Goal: Information Seeking & Learning: Learn about a topic

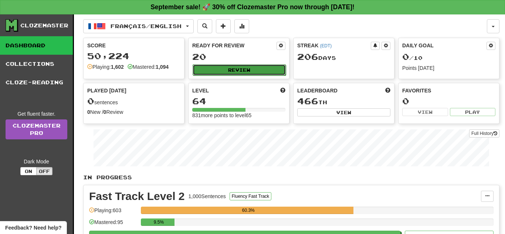
click at [231, 71] on button "Review" at bounding box center [239, 69] width 93 height 11
select select "**"
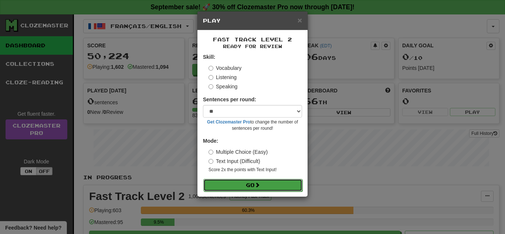
click at [245, 184] on button "Go" at bounding box center [252, 185] width 99 height 13
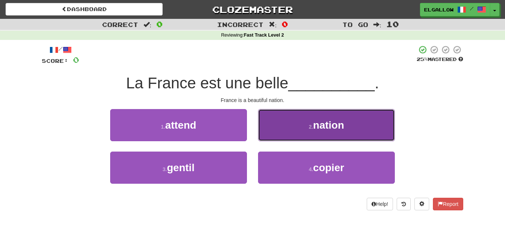
click at [371, 122] on button "2 . nation" at bounding box center [326, 125] width 137 height 32
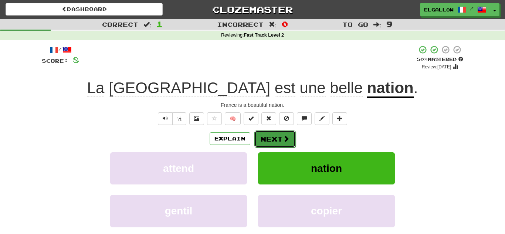
click at [276, 146] on button "Next" at bounding box center [274, 138] width 41 height 17
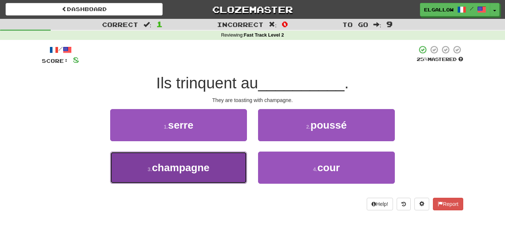
click at [139, 162] on button "3 . champagne" at bounding box center [178, 168] width 137 height 32
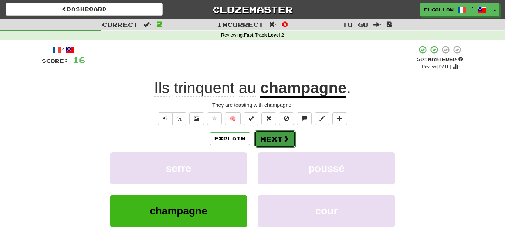
click at [283, 139] on span at bounding box center [286, 138] width 7 height 7
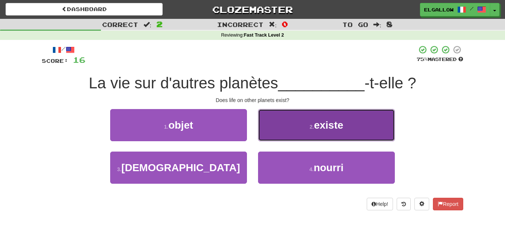
click at [321, 119] on span "existe" at bounding box center [328, 124] width 29 height 11
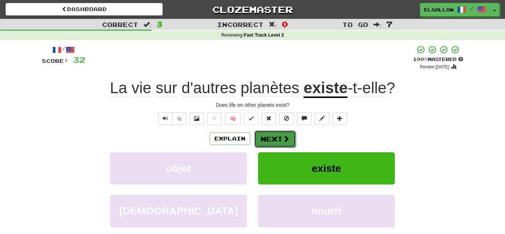
click at [276, 134] on button "Next" at bounding box center [274, 138] width 41 height 17
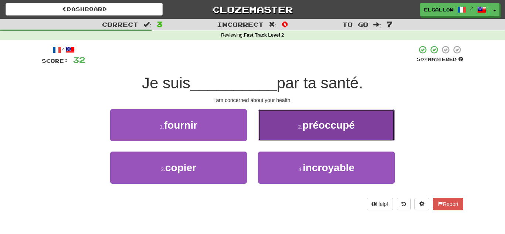
click at [348, 122] on span "préoccupé" at bounding box center [328, 124] width 52 height 11
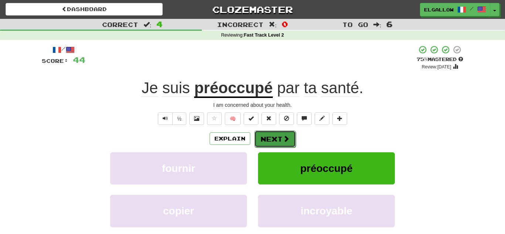
click at [282, 145] on button "Next" at bounding box center [274, 138] width 41 height 17
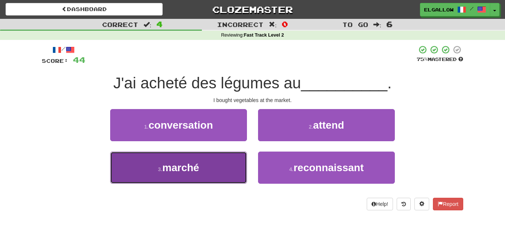
click at [169, 156] on button "3 . marché" at bounding box center [178, 168] width 137 height 32
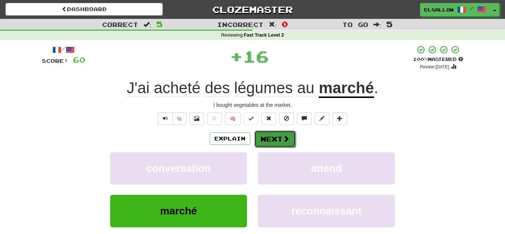
click at [285, 133] on button "Next" at bounding box center [274, 138] width 41 height 17
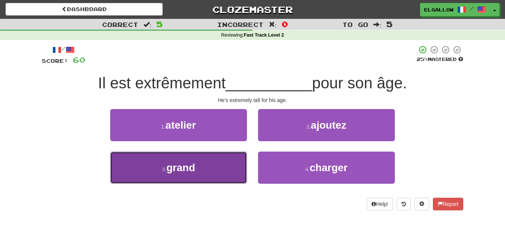
click at [175, 172] on span "grand" at bounding box center [180, 167] width 29 height 11
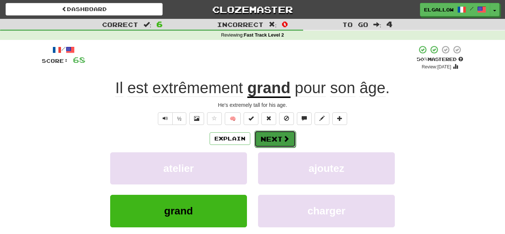
click at [278, 135] on button "Next" at bounding box center [274, 138] width 41 height 17
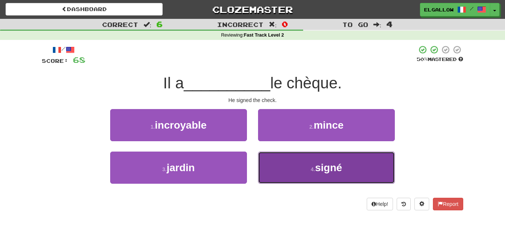
click at [340, 160] on button "4 . signé" at bounding box center [326, 168] width 137 height 32
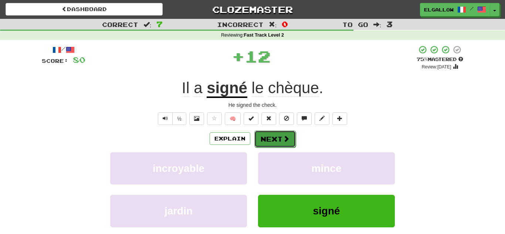
click at [283, 143] on button "Next" at bounding box center [274, 138] width 41 height 17
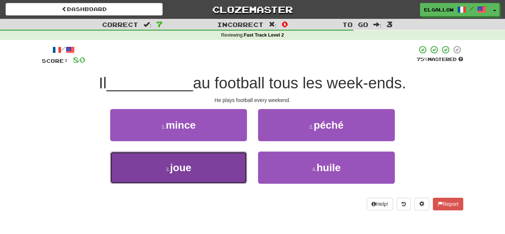
click at [191, 158] on button "3 . joue" at bounding box center [178, 168] width 137 height 32
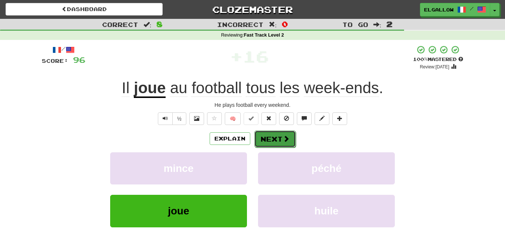
click at [285, 141] on span at bounding box center [286, 138] width 7 height 7
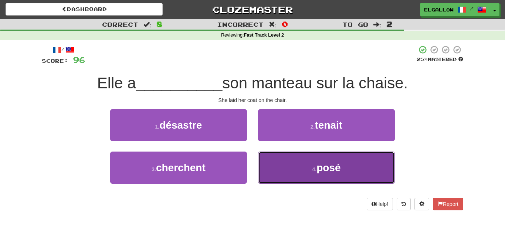
click at [317, 168] on span "posé" at bounding box center [328, 167] width 24 height 11
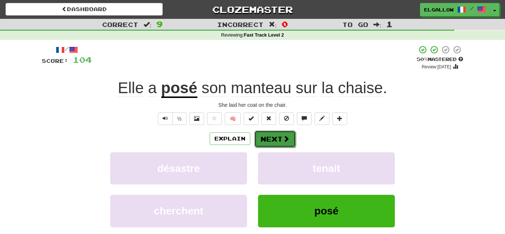
click at [288, 136] on span at bounding box center [286, 138] width 7 height 7
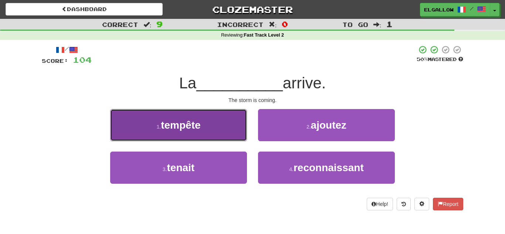
click at [135, 128] on button "1 . tempête" at bounding box center [178, 125] width 137 height 32
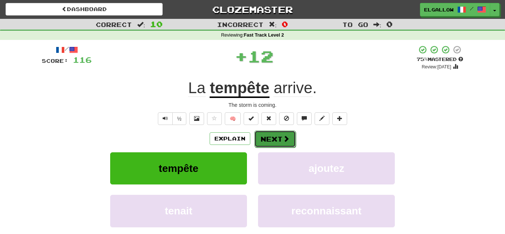
click at [291, 143] on button "Next" at bounding box center [274, 138] width 41 height 17
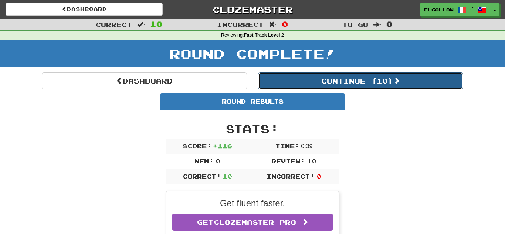
click at [297, 87] on button "Continue ( 10 )" at bounding box center [360, 80] width 205 height 17
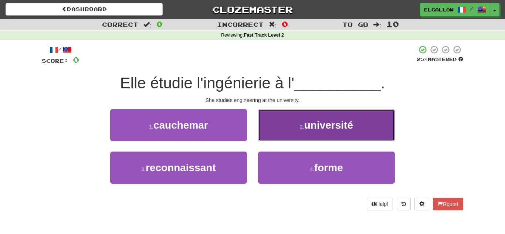
click at [310, 121] on span "université" at bounding box center [328, 124] width 49 height 11
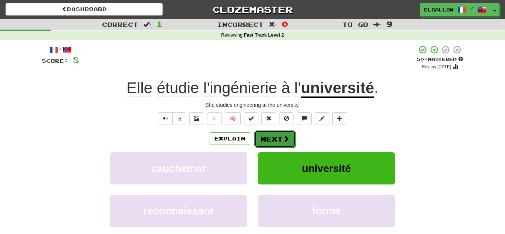
click at [272, 138] on button "Next" at bounding box center [274, 138] width 41 height 17
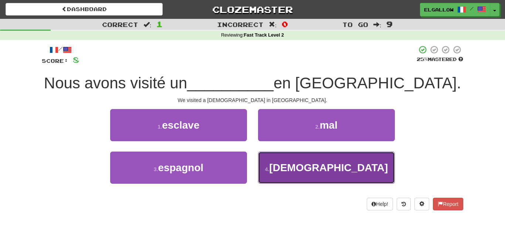
click at [363, 169] on button "4 . temple" at bounding box center [326, 168] width 137 height 32
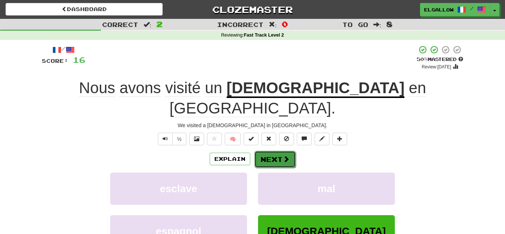
click at [270, 151] on button "Next" at bounding box center [274, 159] width 41 height 17
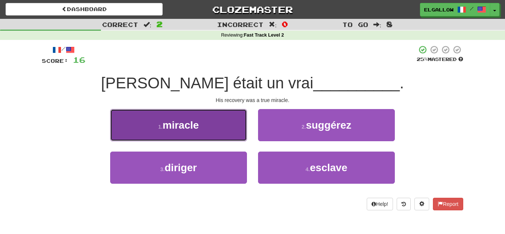
click at [175, 139] on button "1 . miracle" at bounding box center [178, 125] width 137 height 32
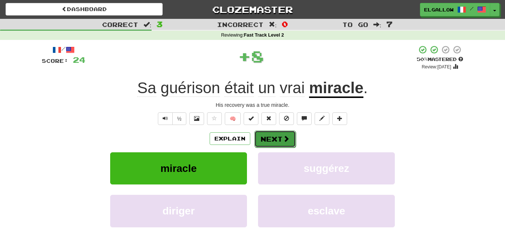
click at [281, 137] on button "Next" at bounding box center [274, 138] width 41 height 17
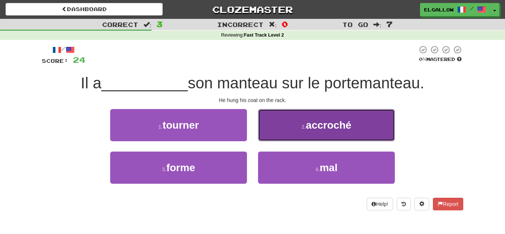
click at [323, 138] on button "2 . accroché" at bounding box center [326, 125] width 137 height 32
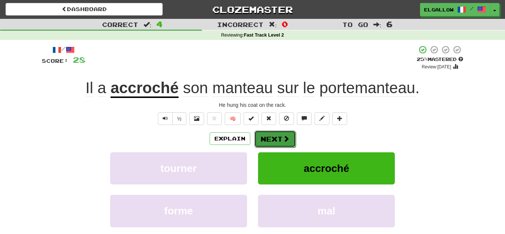
click at [270, 135] on button "Next" at bounding box center [274, 138] width 41 height 17
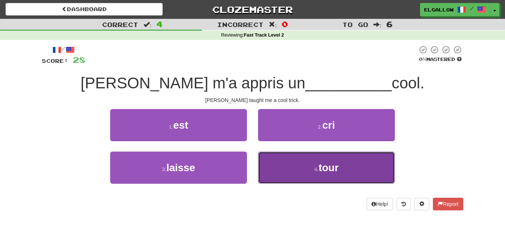
click at [291, 180] on button "4 . tour" at bounding box center [326, 168] width 137 height 32
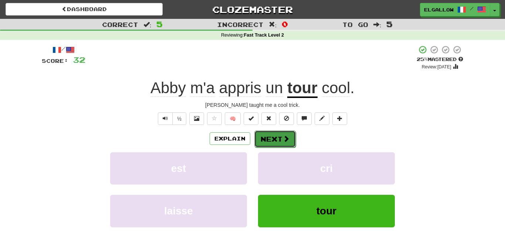
click at [286, 137] on span at bounding box center [286, 138] width 7 height 7
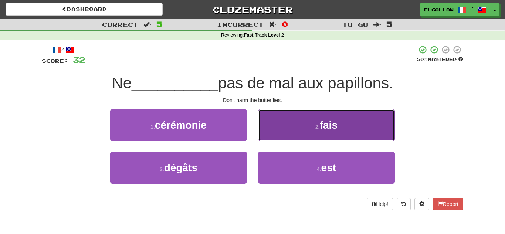
click at [324, 126] on span "fais" at bounding box center [329, 124] width 18 height 11
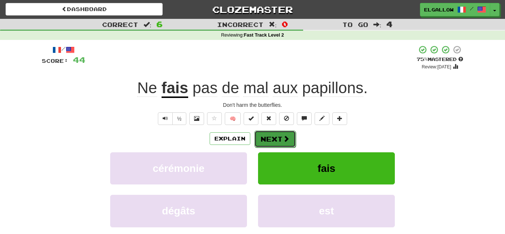
click at [281, 141] on button "Next" at bounding box center [274, 138] width 41 height 17
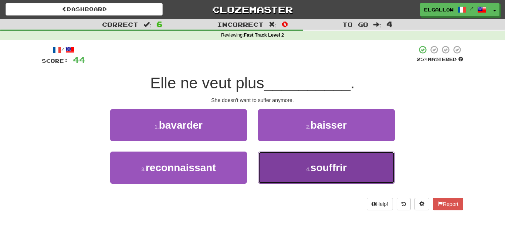
click at [330, 169] on span "souffrir" at bounding box center [328, 167] width 36 height 11
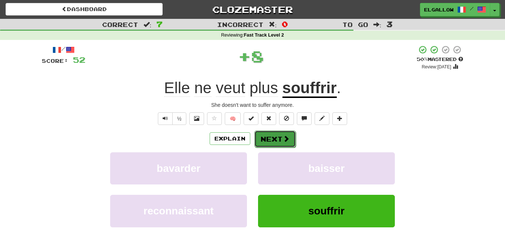
click at [279, 137] on button "Next" at bounding box center [274, 138] width 41 height 17
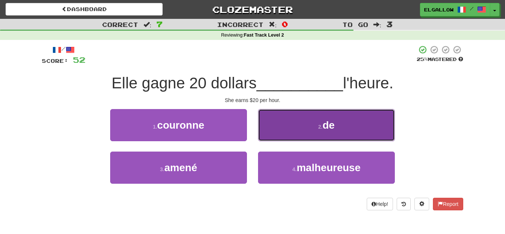
click at [330, 125] on span "de" at bounding box center [329, 124] width 12 height 11
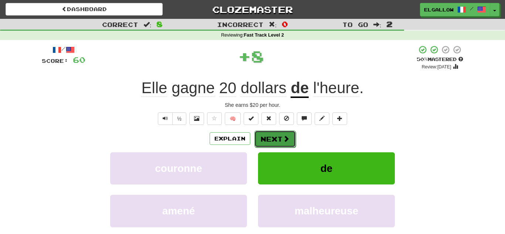
click at [288, 136] on span at bounding box center [286, 138] width 7 height 7
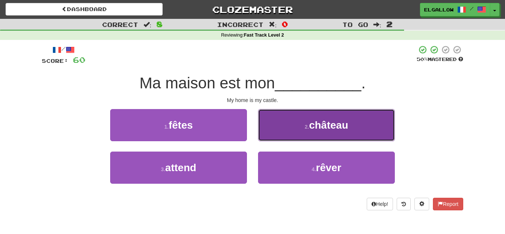
click at [347, 139] on button "2 . château" at bounding box center [326, 125] width 137 height 32
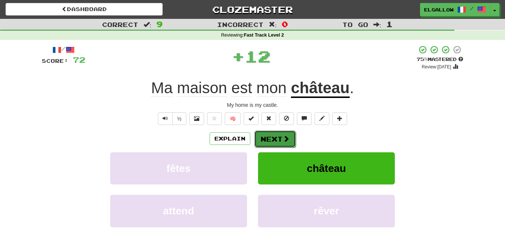
click at [283, 142] on span at bounding box center [286, 138] width 7 height 7
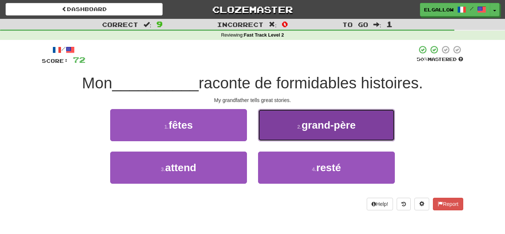
click at [360, 126] on button "2 . grand-père" at bounding box center [326, 125] width 137 height 32
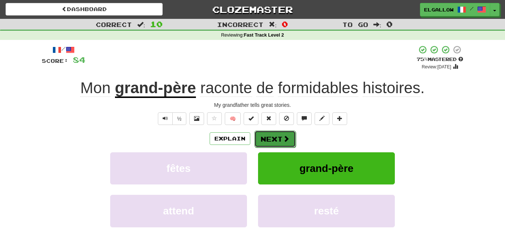
click at [280, 141] on button "Next" at bounding box center [274, 138] width 41 height 17
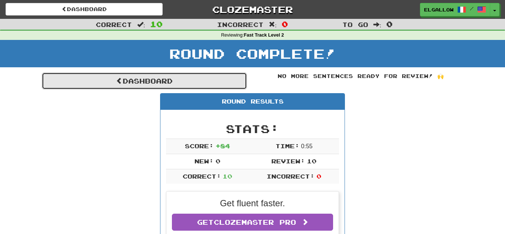
click at [170, 83] on link "Dashboard" at bounding box center [144, 80] width 205 height 17
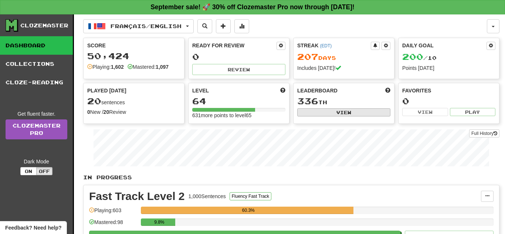
scroll to position [166, 0]
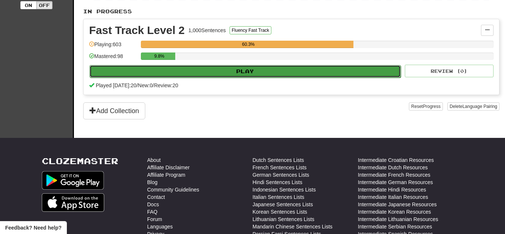
click at [249, 73] on button "Play" at bounding box center [244, 71] width 311 height 13
select select "**"
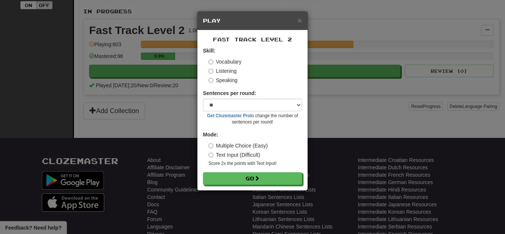
click at [235, 81] on label "Speaking" at bounding box center [222, 80] width 29 height 7
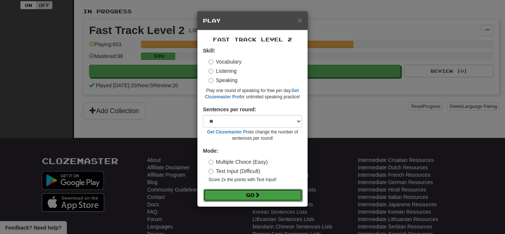
click at [260, 192] on span at bounding box center [257, 194] width 5 height 5
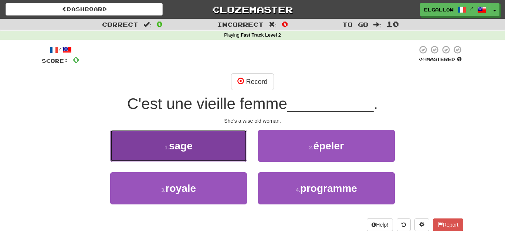
click at [200, 141] on button "1 . sage" at bounding box center [178, 146] width 137 height 32
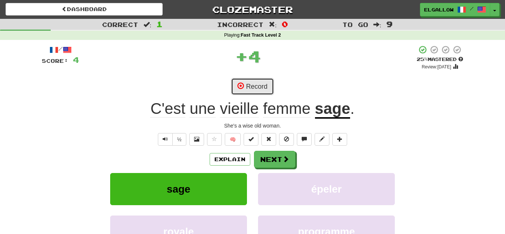
click at [268, 88] on button "Record" at bounding box center [252, 86] width 43 height 17
click at [269, 91] on button "Record" at bounding box center [252, 86] width 43 height 17
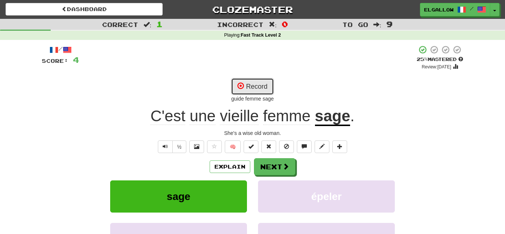
click at [248, 78] on button "Record" at bounding box center [252, 86] width 43 height 17
click at [162, 148] on button "Text-to-speech controls" at bounding box center [165, 146] width 15 height 13
click at [247, 83] on button "Record" at bounding box center [252, 86] width 43 height 17
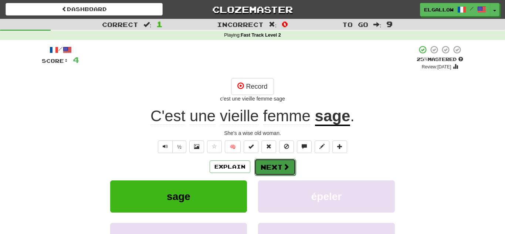
click at [266, 172] on button "Next" at bounding box center [274, 167] width 41 height 17
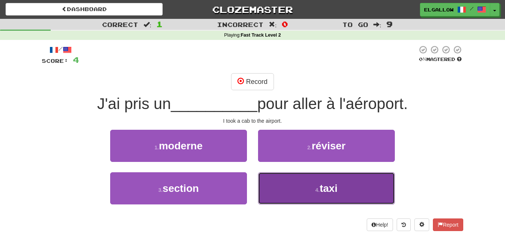
click at [290, 195] on button "4 . taxi" at bounding box center [326, 188] width 137 height 32
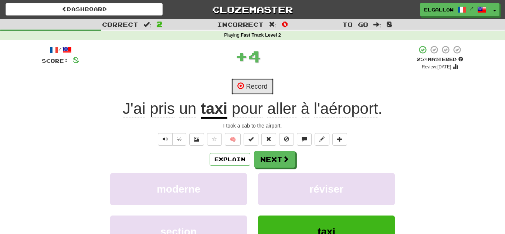
click at [262, 80] on button "Record" at bounding box center [252, 86] width 43 height 17
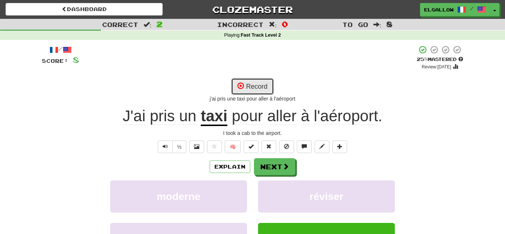
click at [248, 91] on button "Record" at bounding box center [252, 86] width 43 height 17
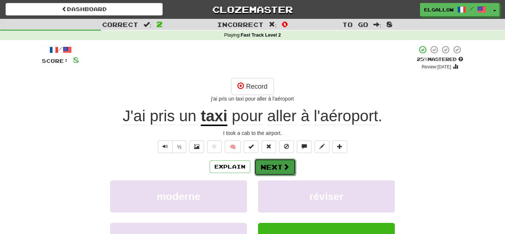
click at [275, 160] on button "Next" at bounding box center [274, 167] width 41 height 17
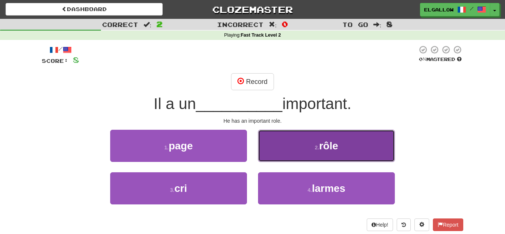
click at [289, 149] on button "2 . rôle" at bounding box center [326, 146] width 137 height 32
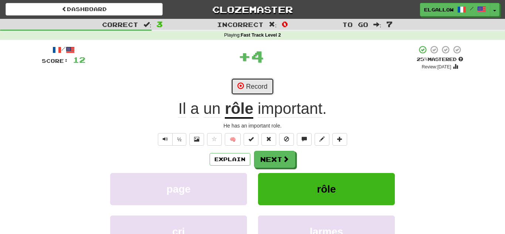
click at [268, 79] on button "Record" at bounding box center [252, 86] width 43 height 17
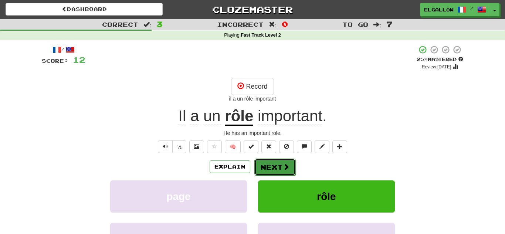
click at [285, 166] on span at bounding box center [286, 166] width 7 height 7
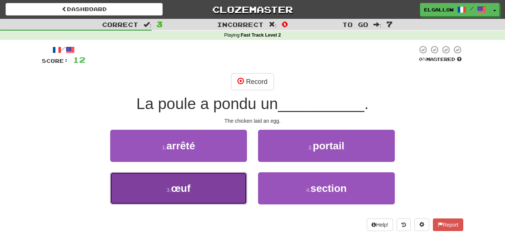
click at [208, 180] on button "3 . œuf" at bounding box center [178, 188] width 137 height 32
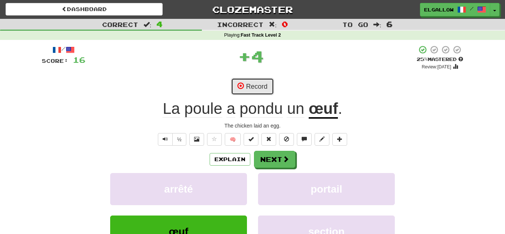
click at [259, 91] on button "Record" at bounding box center [252, 86] width 43 height 17
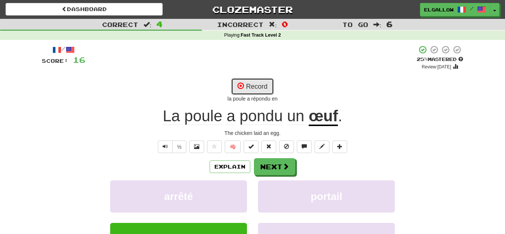
click at [259, 79] on button "Record" at bounding box center [252, 86] width 43 height 17
click at [260, 84] on button "Record" at bounding box center [252, 86] width 43 height 17
click at [259, 80] on button "Record" at bounding box center [252, 86] width 43 height 17
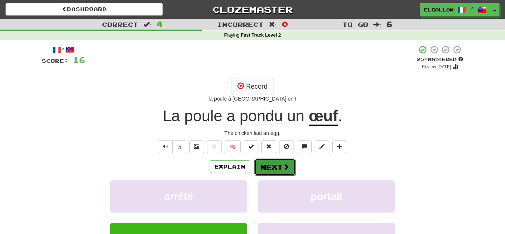
click at [278, 165] on button "Next" at bounding box center [274, 167] width 41 height 17
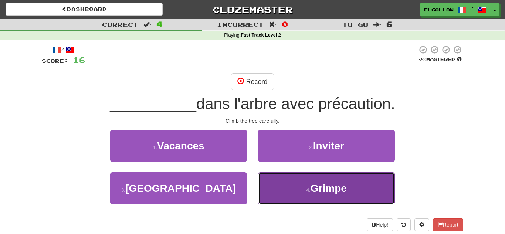
click at [323, 203] on button "4 . Grimpe" at bounding box center [326, 188] width 137 height 32
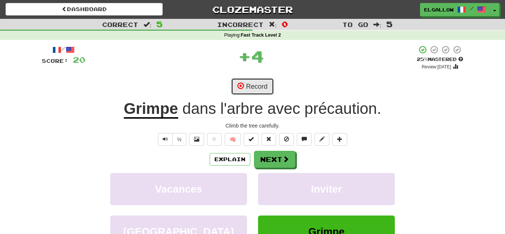
click at [267, 85] on button "Record" at bounding box center [252, 86] width 43 height 17
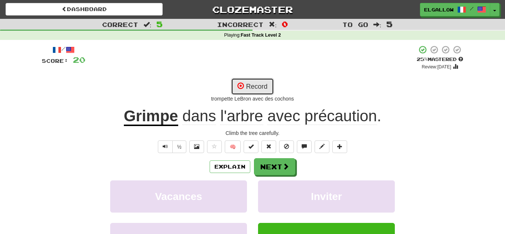
click at [269, 82] on button "Record" at bounding box center [252, 86] width 43 height 17
click at [255, 79] on button "Record" at bounding box center [252, 86] width 43 height 17
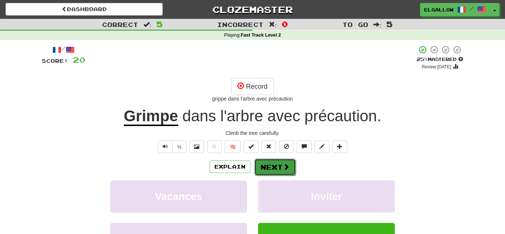
click at [275, 171] on button "Next" at bounding box center [274, 167] width 41 height 17
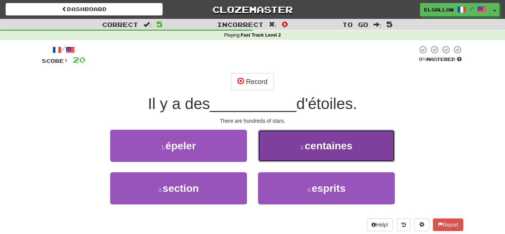
click at [299, 138] on button "2 . centaines" at bounding box center [326, 146] width 137 height 32
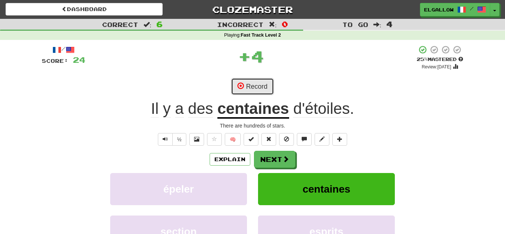
click at [258, 79] on button "Record" at bounding box center [252, 86] width 43 height 17
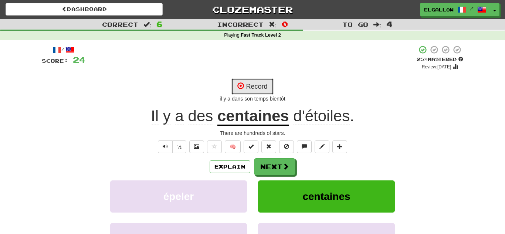
click at [266, 78] on button "Record" at bounding box center [252, 86] width 43 height 17
click at [255, 91] on button "Record" at bounding box center [252, 86] width 43 height 17
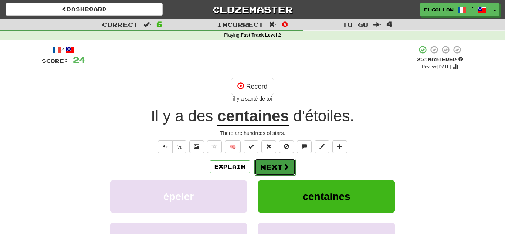
click at [275, 170] on button "Next" at bounding box center [274, 167] width 41 height 17
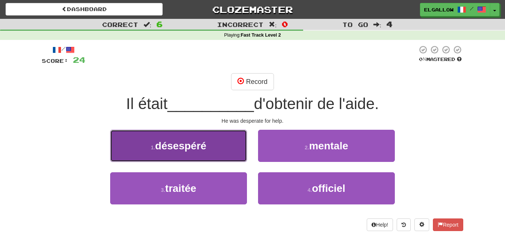
click at [139, 141] on button "1 . désespéré" at bounding box center [178, 146] width 137 height 32
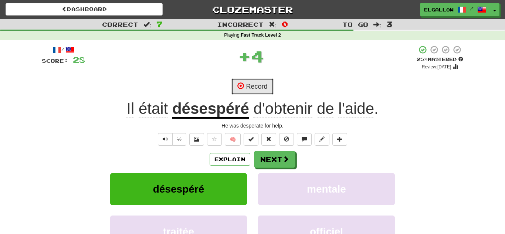
click at [254, 81] on button "Record" at bounding box center [252, 86] width 43 height 17
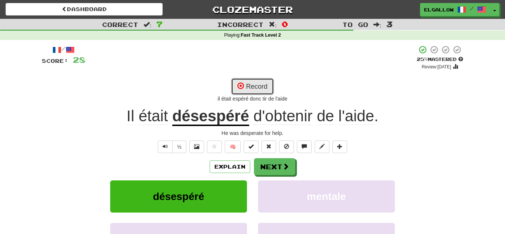
click at [271, 79] on button "Record" at bounding box center [252, 86] width 43 height 17
click at [247, 84] on button "Record" at bounding box center [252, 86] width 43 height 17
drag, startPoint x: 259, startPoint y: 82, endPoint x: 374, endPoint y: 70, distance: 115.2
click at [374, 70] on div "/ Score: 28 + 4 25 % Mastered Review: 2025-09-18 Record il était disparu Il éta…" at bounding box center [252, 169] width 421 height 248
click at [264, 85] on button "Record" at bounding box center [252, 86] width 43 height 17
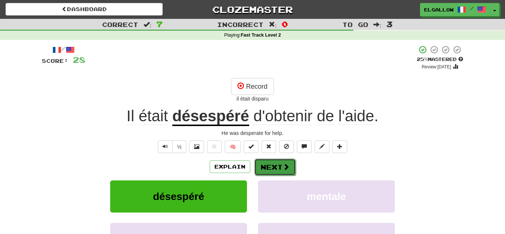
click at [284, 164] on span at bounding box center [286, 166] width 7 height 7
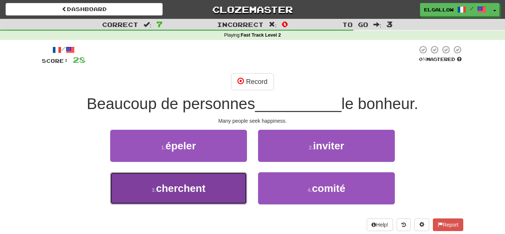
click at [203, 183] on span "cherchent" at bounding box center [181, 188] width 50 height 11
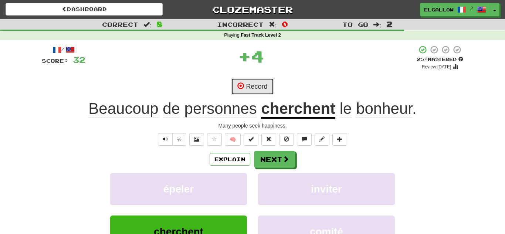
click at [251, 87] on button "Record" at bounding box center [252, 86] width 43 height 17
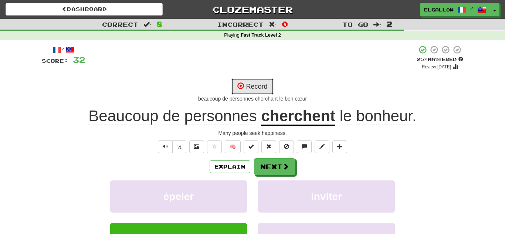
click at [271, 89] on button "Record" at bounding box center [252, 86] width 43 height 17
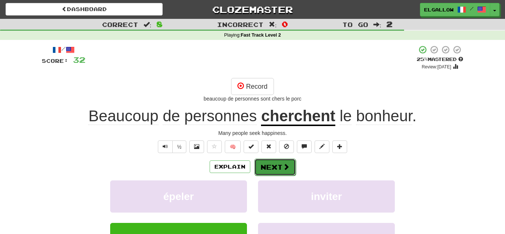
click at [266, 170] on button "Next" at bounding box center [274, 167] width 41 height 17
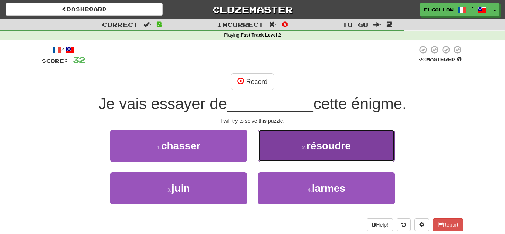
click at [355, 140] on button "2 . résoudre" at bounding box center [326, 146] width 137 height 32
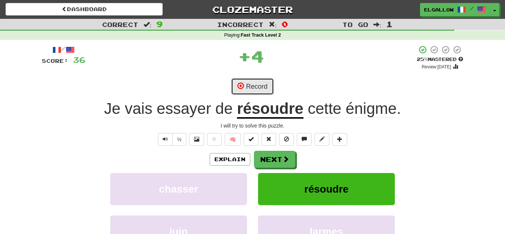
click at [266, 81] on button "Record" at bounding box center [252, 86] width 43 height 17
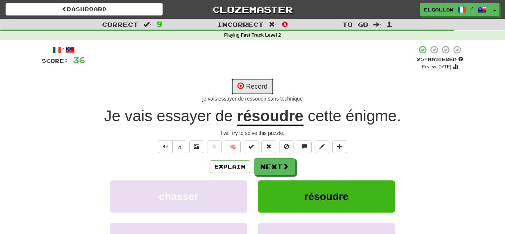
click at [271, 81] on button "Record" at bounding box center [252, 86] width 43 height 17
click at [264, 86] on button "Record" at bounding box center [252, 86] width 43 height 17
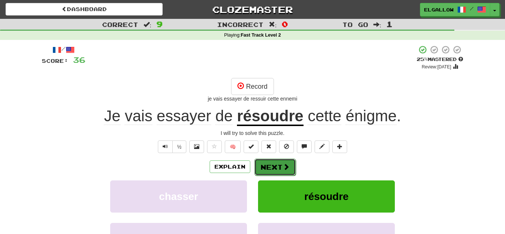
click at [283, 161] on button "Next" at bounding box center [274, 167] width 41 height 17
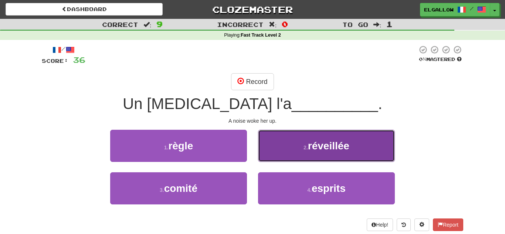
click at [319, 145] on span "réveillée" at bounding box center [328, 145] width 41 height 11
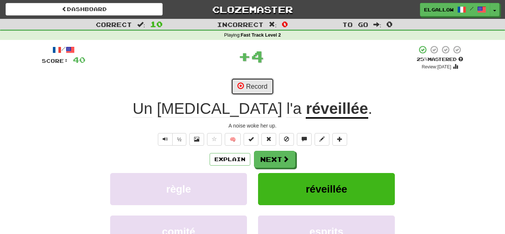
click at [256, 80] on button "Record" at bounding box center [252, 86] width 43 height 17
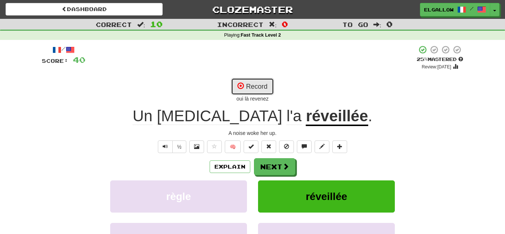
click at [272, 83] on button "Record" at bounding box center [252, 86] width 43 height 17
click at [266, 82] on button "Record" at bounding box center [252, 86] width 43 height 17
click at [261, 83] on button "Record" at bounding box center [252, 86] width 43 height 17
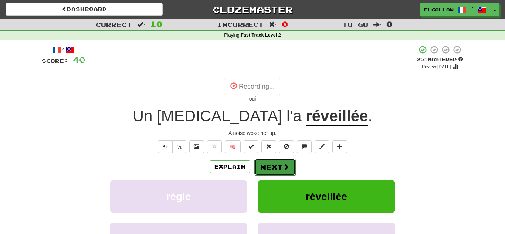
click at [266, 164] on button "Next" at bounding box center [274, 167] width 41 height 17
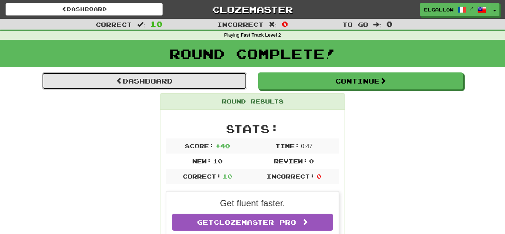
click at [118, 78] on span at bounding box center [119, 80] width 7 height 7
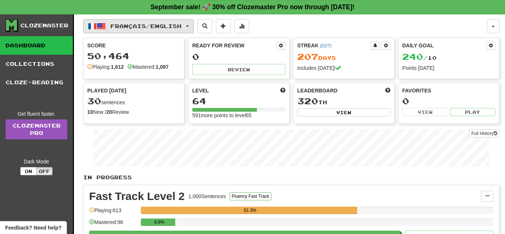
click at [172, 23] on span "Français / English" at bounding box center [146, 26] width 71 height 6
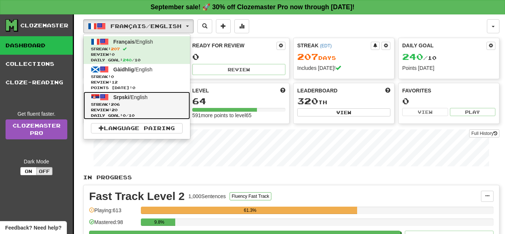
click at [148, 97] on span "Srpski / English" at bounding box center [130, 97] width 34 height 6
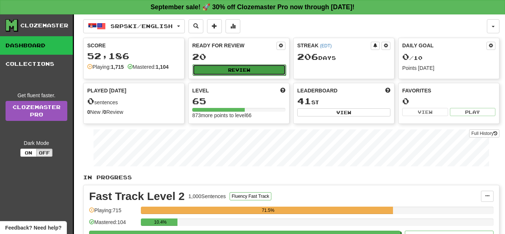
click at [268, 66] on button "Review" at bounding box center [239, 69] width 93 height 11
select select "**"
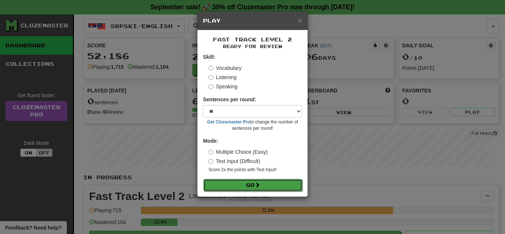
click at [254, 181] on button "Go" at bounding box center [252, 185] width 99 height 13
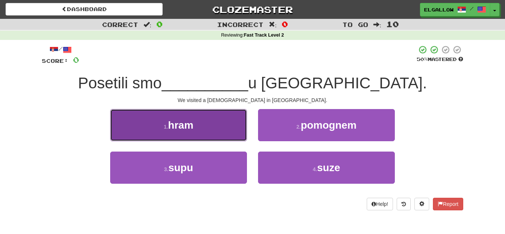
click at [203, 115] on button "1 . hram" at bounding box center [178, 125] width 137 height 32
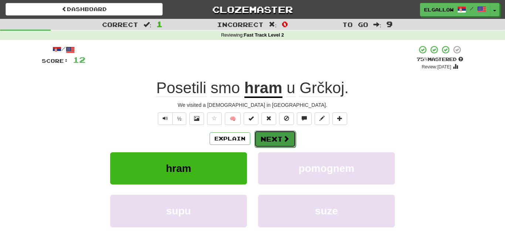
click at [279, 133] on button "Next" at bounding box center [274, 138] width 41 height 17
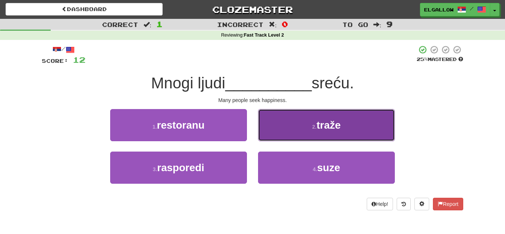
click at [314, 124] on small "2 ." at bounding box center [314, 127] width 4 height 6
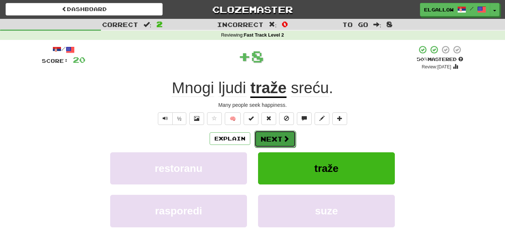
click at [280, 133] on button "Next" at bounding box center [274, 138] width 41 height 17
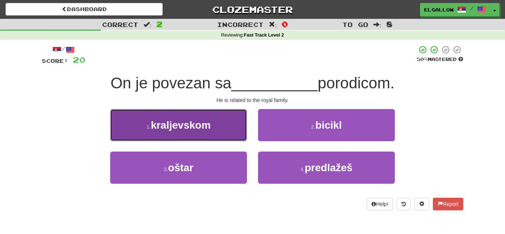
click at [171, 139] on button "1 . kraljevskom" at bounding box center [178, 125] width 137 height 32
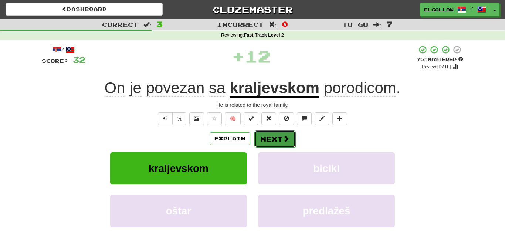
click at [284, 134] on button "Next" at bounding box center [274, 138] width 41 height 17
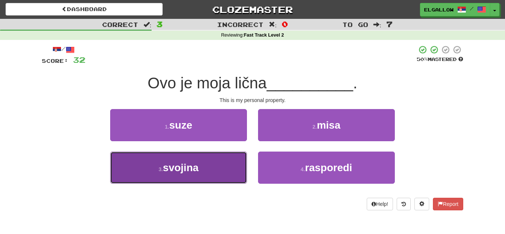
click at [159, 170] on small "3 ." at bounding box center [161, 169] width 4 height 6
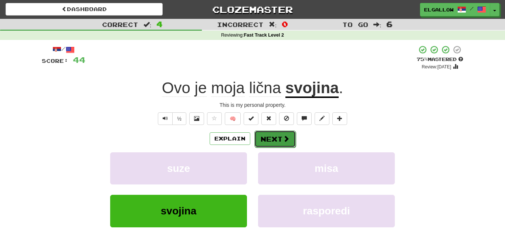
click at [286, 140] on span at bounding box center [286, 138] width 7 height 7
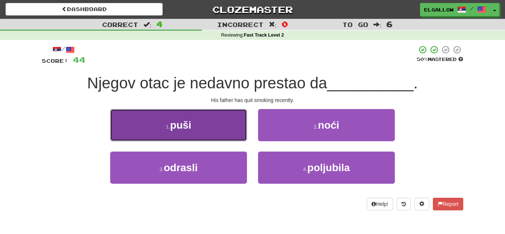
click at [201, 132] on button "1 . [GEOGRAPHIC_DATA]" at bounding box center [178, 125] width 137 height 32
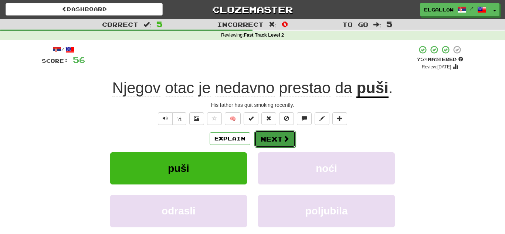
click at [262, 141] on button "Next" at bounding box center [274, 138] width 41 height 17
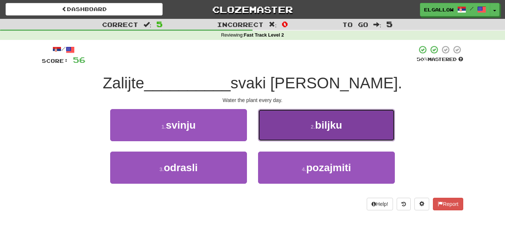
click at [342, 125] on span "biljku" at bounding box center [328, 124] width 27 height 11
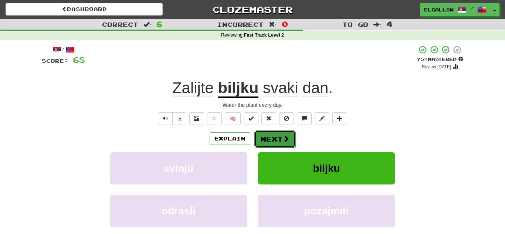
click at [287, 142] on span at bounding box center [286, 138] width 7 height 7
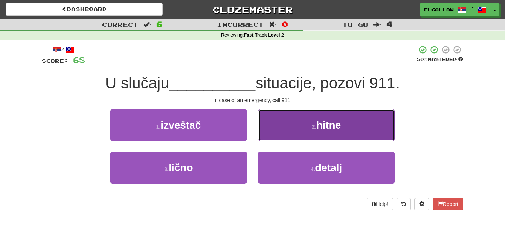
click at [301, 124] on button "2 . hitne" at bounding box center [326, 125] width 137 height 32
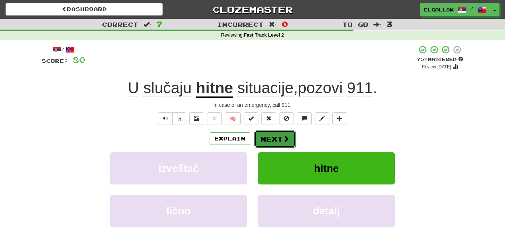
click at [276, 141] on button "Next" at bounding box center [274, 138] width 41 height 17
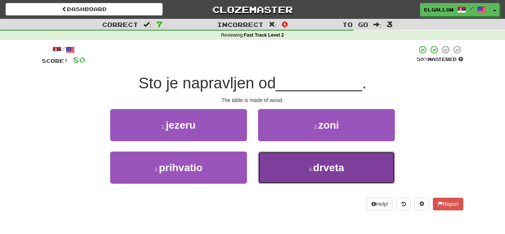
click at [307, 180] on button "4 . drveta" at bounding box center [326, 168] width 137 height 32
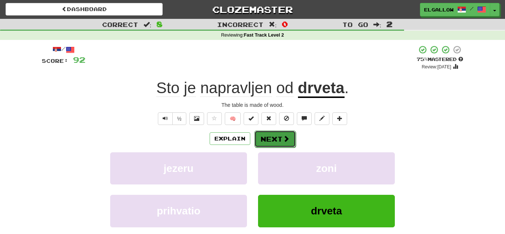
click at [290, 136] on button "Next" at bounding box center [274, 138] width 41 height 17
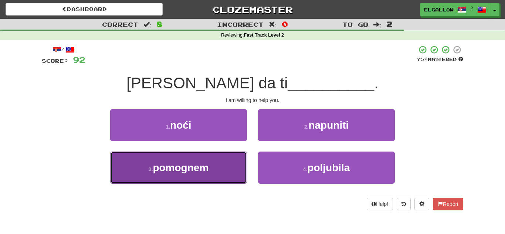
click at [142, 174] on button "3 . [GEOGRAPHIC_DATA]" at bounding box center [178, 168] width 137 height 32
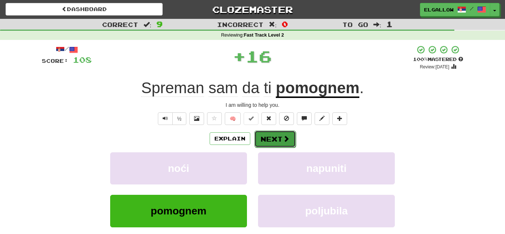
click at [288, 130] on button "Next" at bounding box center [274, 138] width 41 height 17
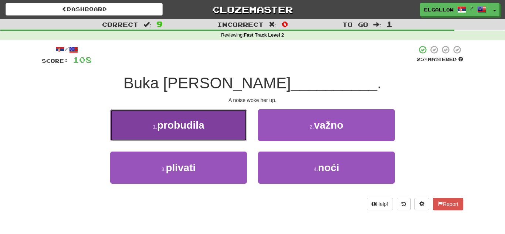
click at [195, 120] on span "probudila" at bounding box center [180, 124] width 47 height 11
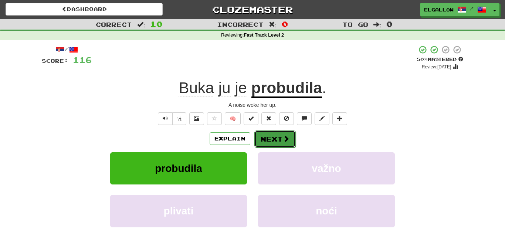
click at [271, 133] on button "Next" at bounding box center [274, 138] width 41 height 17
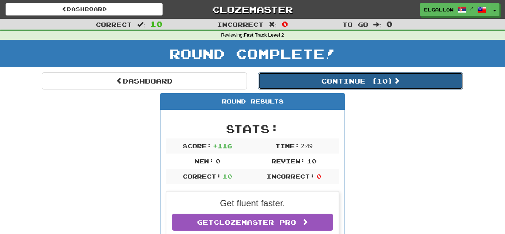
click at [329, 84] on button "Continue ( 10 )" at bounding box center [360, 80] width 205 height 17
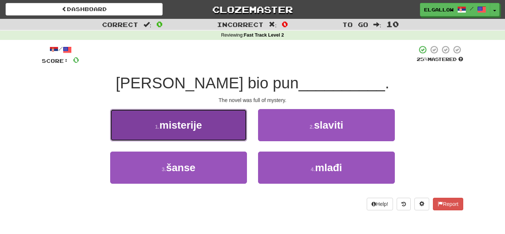
click at [119, 113] on button "1 . misterije" at bounding box center [178, 125] width 137 height 32
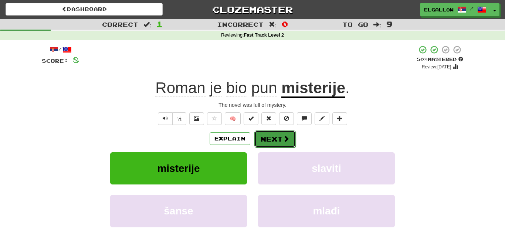
click at [276, 137] on button "Next" at bounding box center [274, 138] width 41 height 17
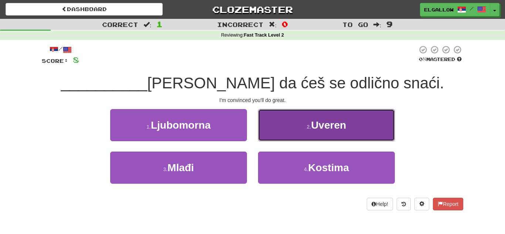
click at [321, 135] on button "2 . Uveren" at bounding box center [326, 125] width 137 height 32
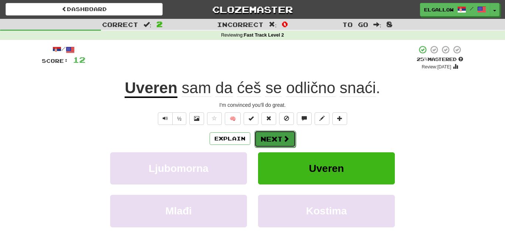
click at [291, 135] on button "Next" at bounding box center [274, 138] width 41 height 17
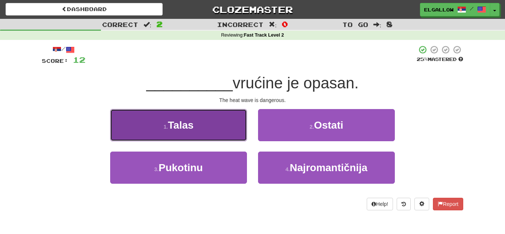
click at [147, 122] on button "1 . Talas" at bounding box center [178, 125] width 137 height 32
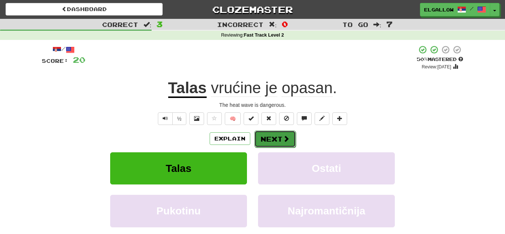
click at [291, 135] on button "Next" at bounding box center [274, 138] width 41 height 17
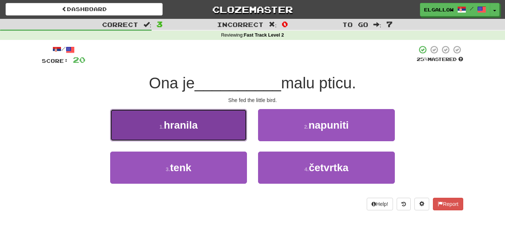
click at [167, 124] on span "hranila" at bounding box center [181, 124] width 34 height 11
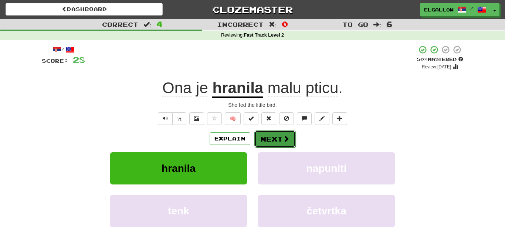
click at [291, 140] on button "Next" at bounding box center [274, 138] width 41 height 17
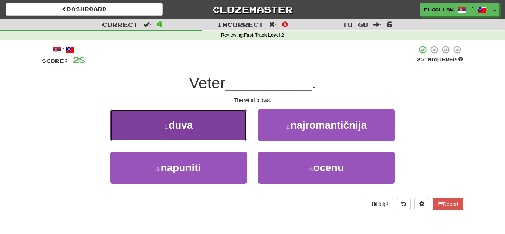
click at [138, 121] on button "1 . [PERSON_NAME]" at bounding box center [178, 125] width 137 height 32
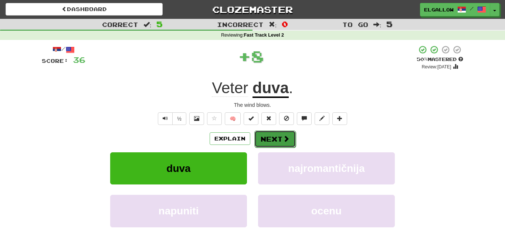
click at [281, 140] on button "Next" at bounding box center [274, 138] width 41 height 17
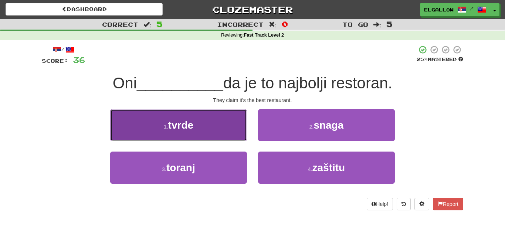
click at [151, 130] on button "1 . tvrde" at bounding box center [178, 125] width 137 height 32
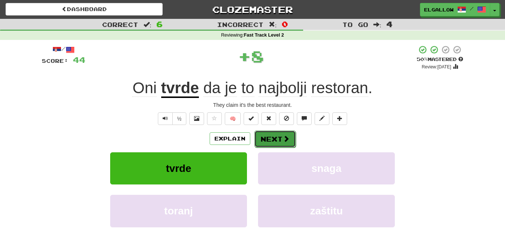
click at [289, 133] on button "Next" at bounding box center [274, 138] width 41 height 17
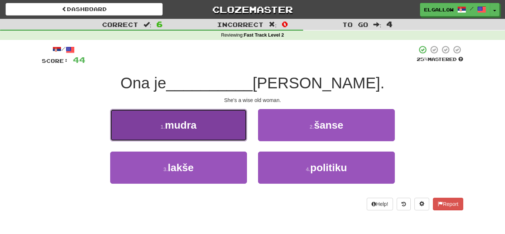
click at [130, 122] on button "1 . [GEOGRAPHIC_DATA]" at bounding box center [178, 125] width 137 height 32
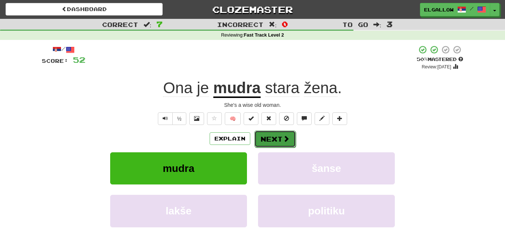
click at [270, 142] on button "Next" at bounding box center [274, 138] width 41 height 17
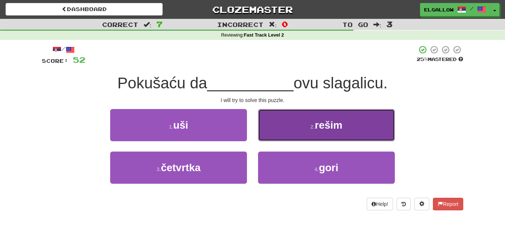
click at [305, 124] on button "2 . rešim" at bounding box center [326, 125] width 137 height 32
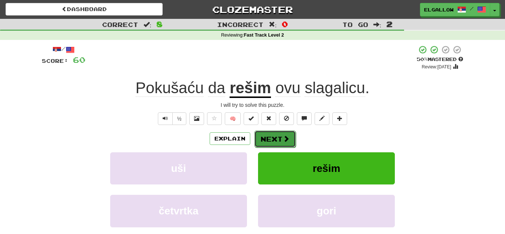
click at [278, 135] on button "Next" at bounding box center [274, 138] width 41 height 17
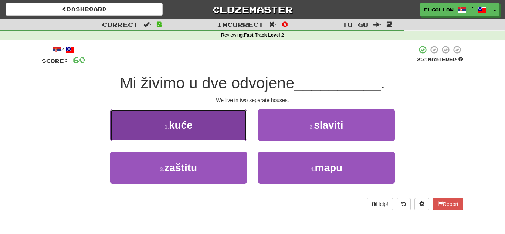
click at [135, 120] on button "1 . kuće" at bounding box center [178, 125] width 137 height 32
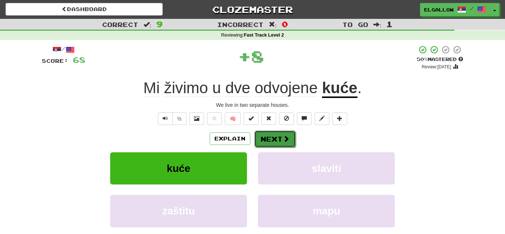
click at [283, 135] on span at bounding box center [286, 138] width 7 height 7
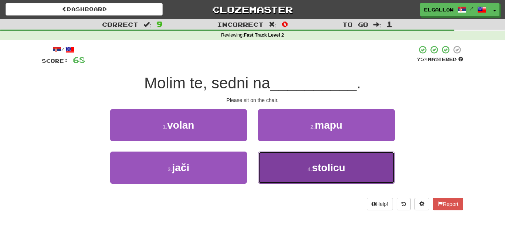
click at [324, 180] on button "4 . stolicu" at bounding box center [326, 168] width 137 height 32
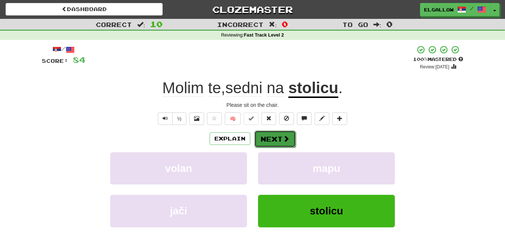
click at [275, 138] on button "Next" at bounding box center [274, 138] width 41 height 17
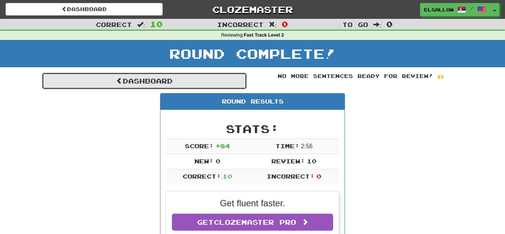
click at [179, 86] on link "Dashboard" at bounding box center [144, 80] width 205 height 17
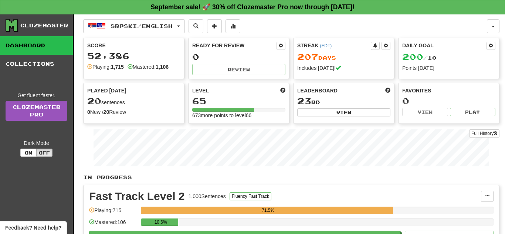
scroll to position [60, 0]
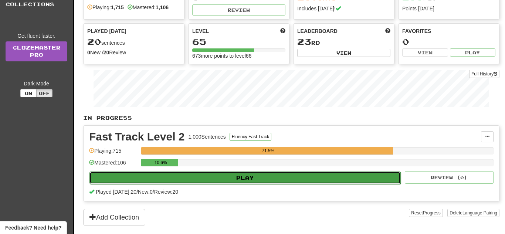
click at [194, 174] on button "Play" at bounding box center [244, 177] width 311 height 13
select select "**"
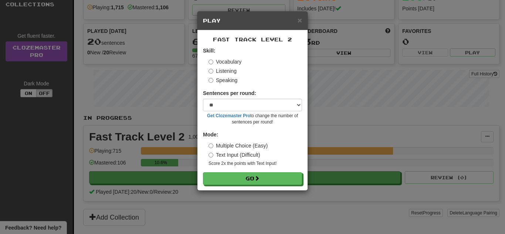
click at [234, 80] on label "Speaking" at bounding box center [222, 80] width 29 height 7
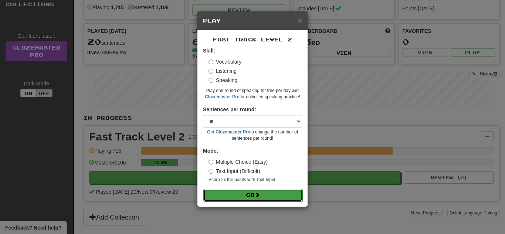
click at [244, 195] on button "Go" at bounding box center [252, 195] width 99 height 13
